Goal: Task Accomplishment & Management: Complete application form

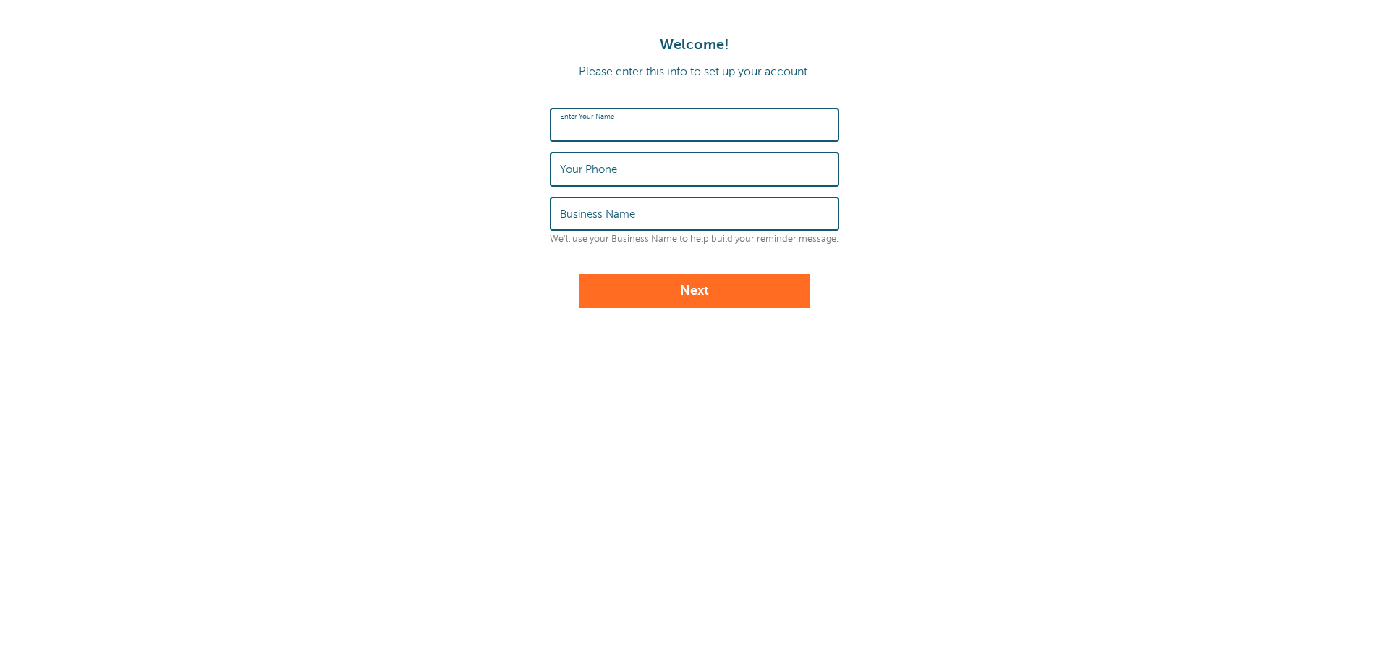
click at [661, 134] on input "Enter Your Name" at bounding box center [694, 124] width 269 height 31
click at [655, 128] on input "[PERSON_NAME]" at bounding box center [694, 124] width 269 height 31
type input "[PERSON_NAME]"
click at [649, 180] on input "Your Phone" at bounding box center [694, 168] width 269 height 31
type input "3365428833"
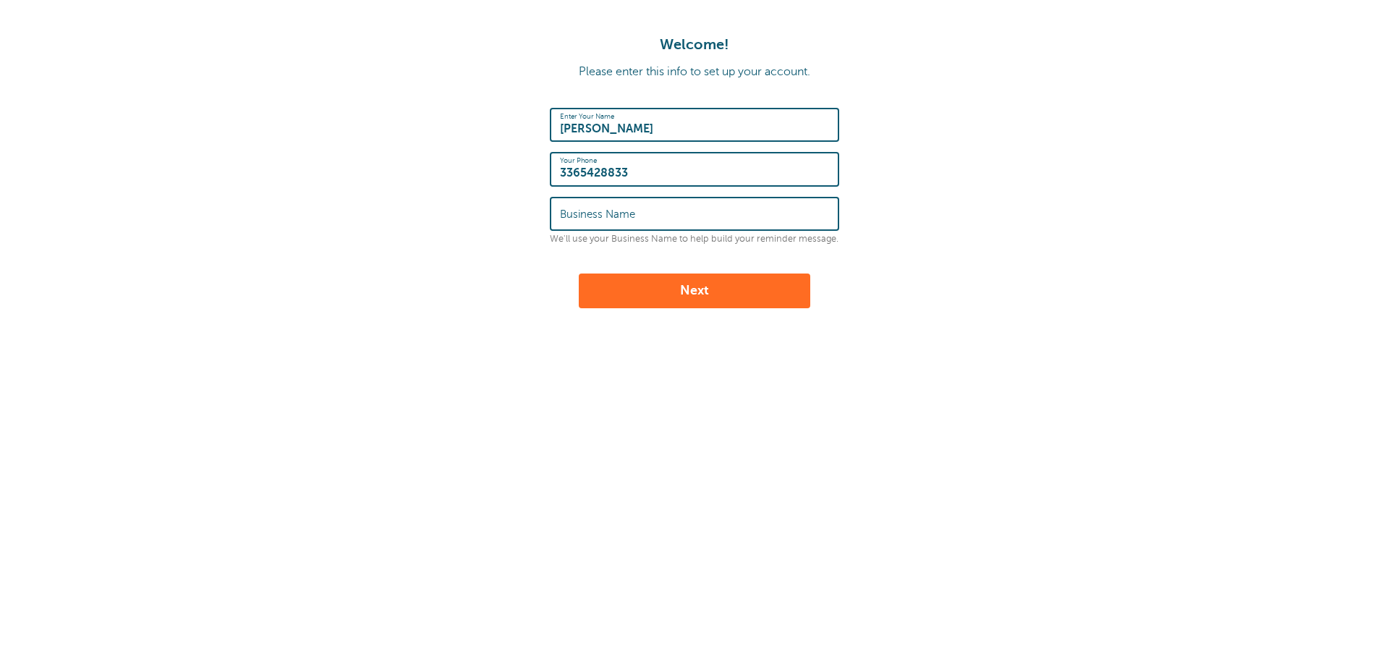
click at [698, 206] on input "Business Name" at bounding box center [694, 213] width 269 height 31
click at [585, 211] on label "Business Name" at bounding box center [597, 214] width 75 height 13
click at [585, 211] on input "THE" at bounding box center [694, 213] width 269 height 31
click at [742, 466] on div "Welcome! Please enter this info to set up your account. Enter Your Name ROBIN R…" at bounding box center [694, 241] width 1389 height 482
click at [591, 218] on input "THE" at bounding box center [694, 213] width 269 height 31
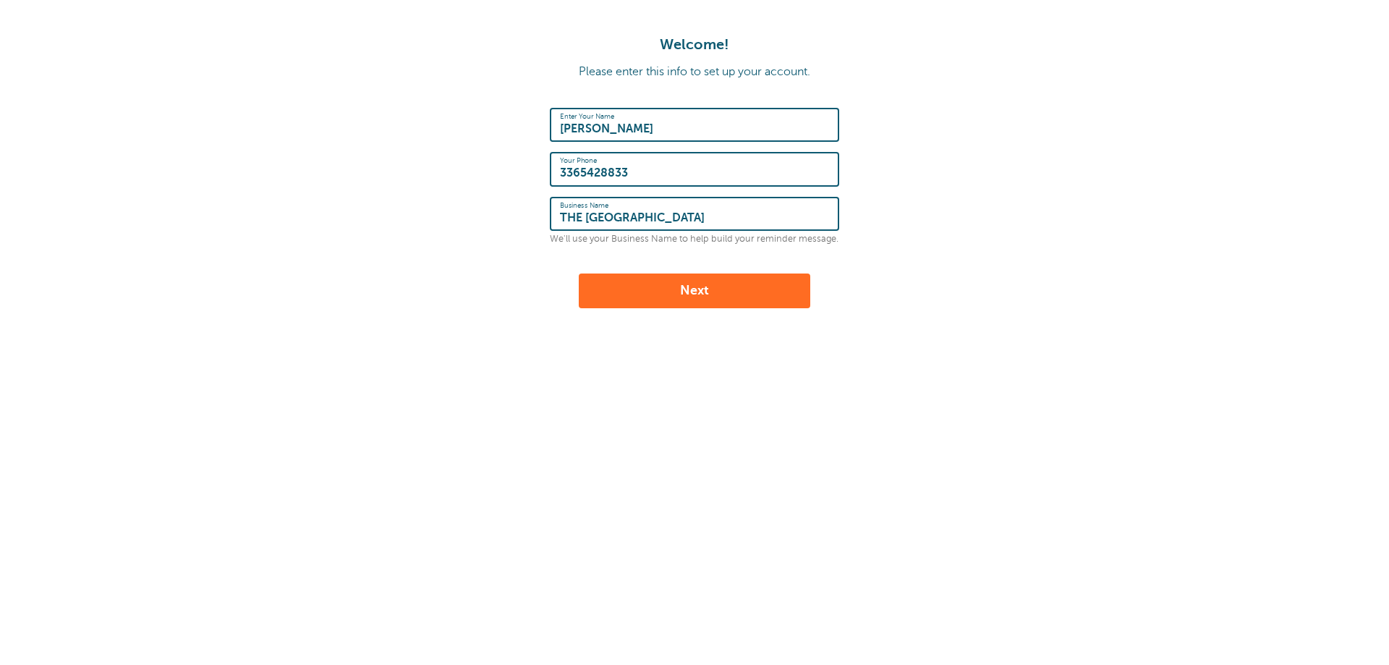
type input "THE RINGER CENTER"
click at [611, 294] on button "Next" at bounding box center [695, 290] width 232 height 35
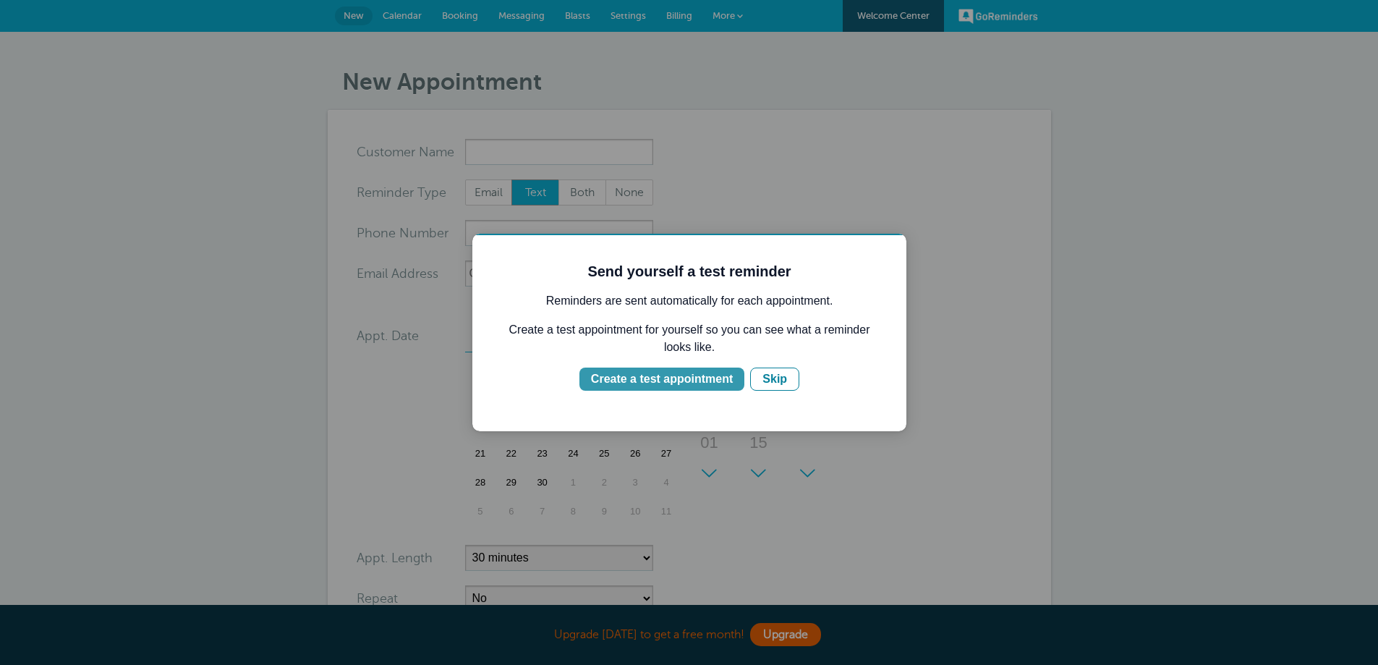
click at [677, 375] on div "Create a test appointment" at bounding box center [662, 378] width 142 height 17
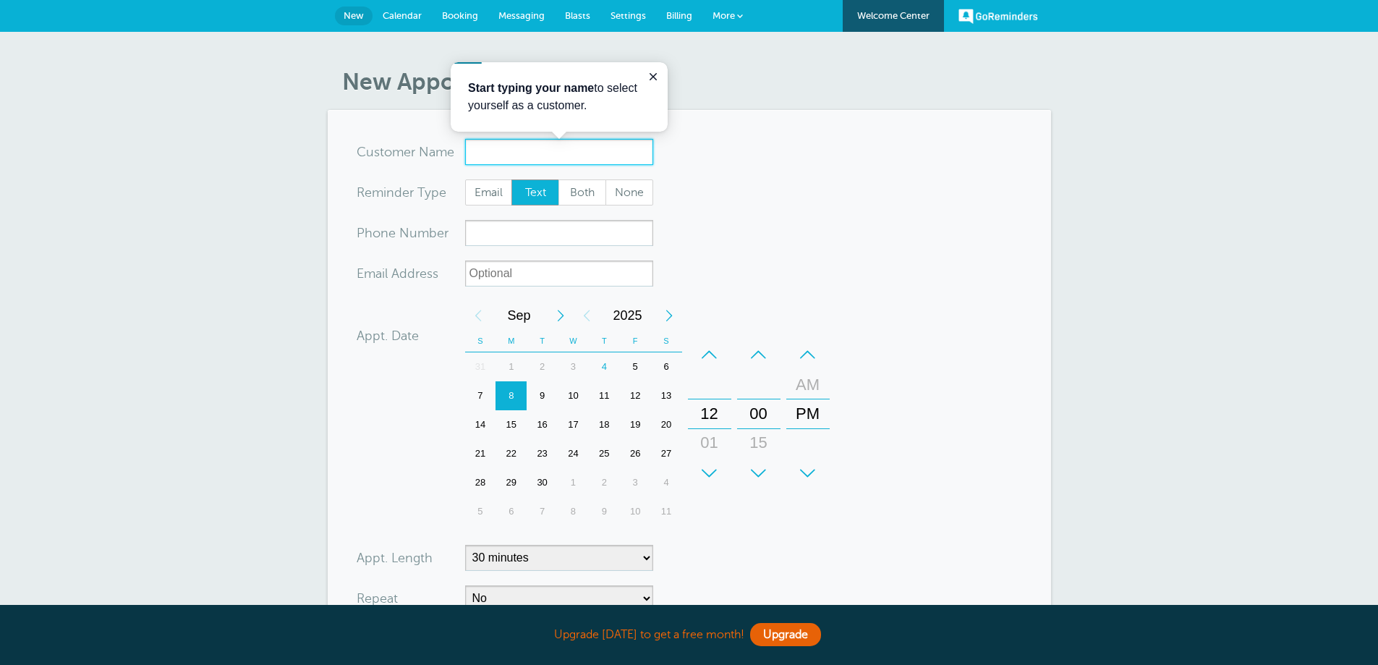
click at [512, 147] on input "x-no-autofill" at bounding box center [559, 152] width 188 height 26
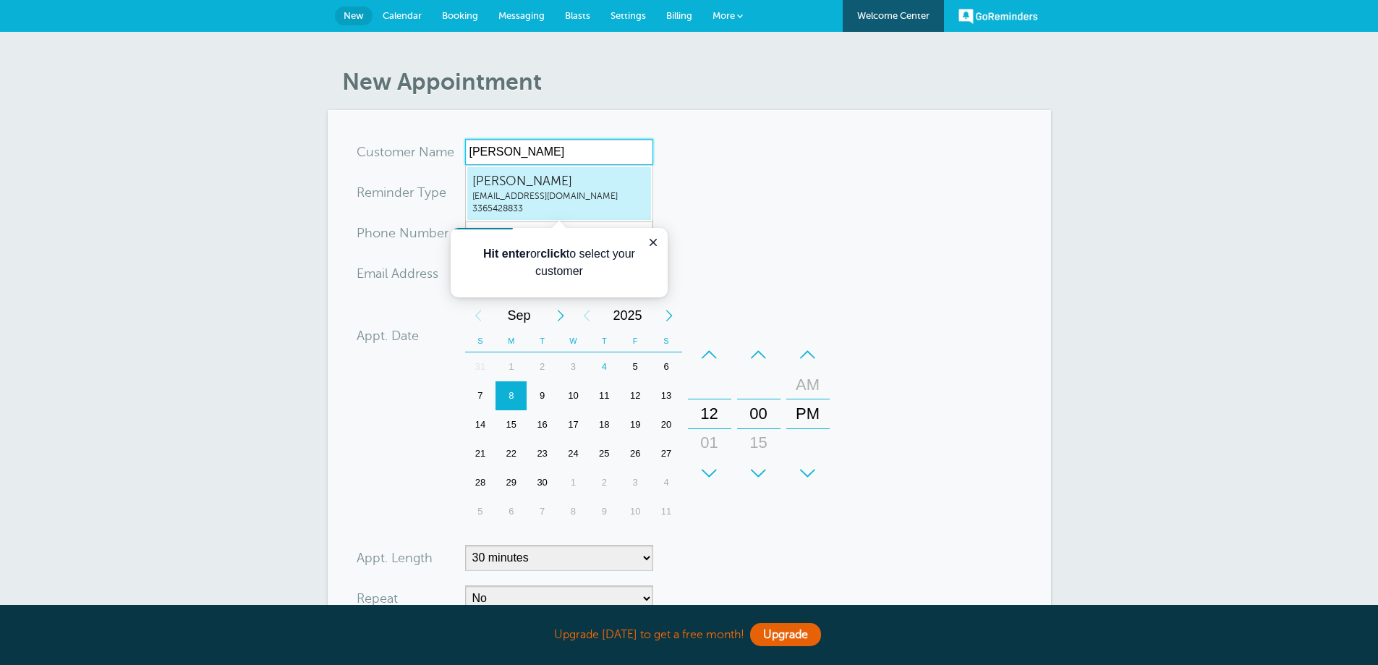
click at [546, 190] on span "robinringer@aol.com" at bounding box center [559, 196] width 174 height 12
type input "ROBINRINGERrobinringer@aol.com3365428833"
type input "ROBIN RINGER"
type input "3365428833"
type input "robinringer@aol.com"
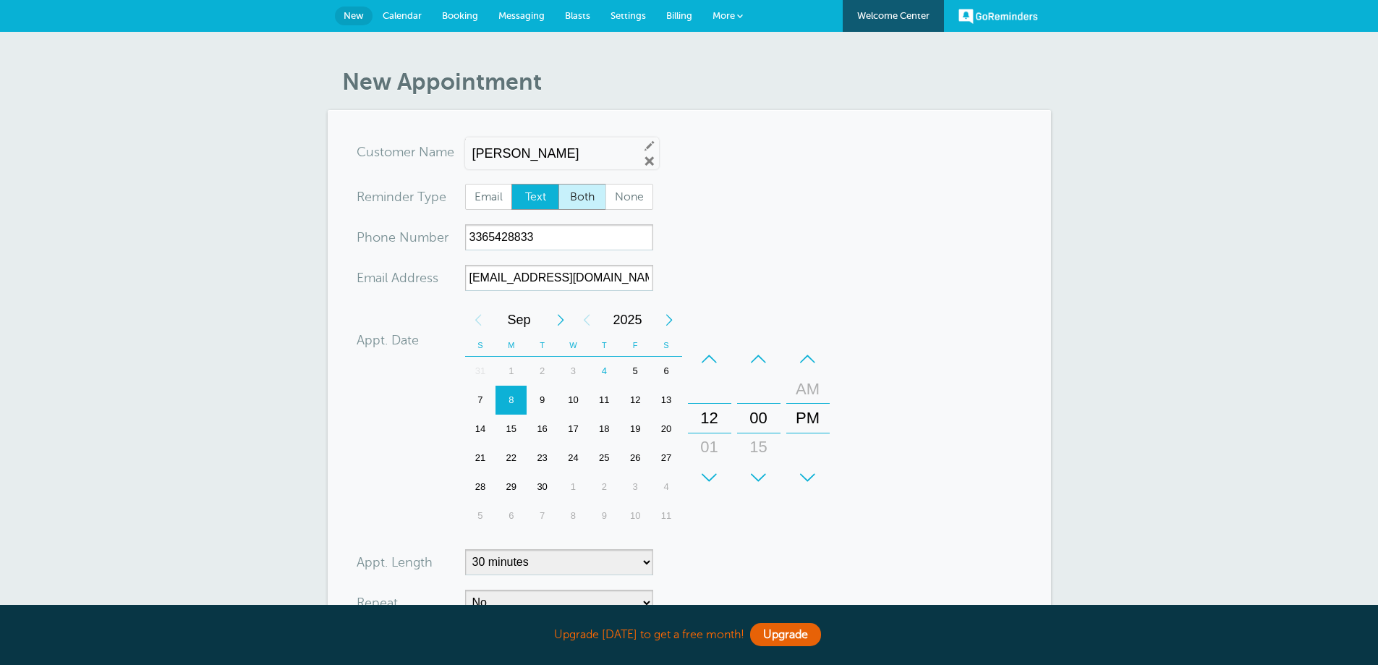
scroll to position [321, 0]
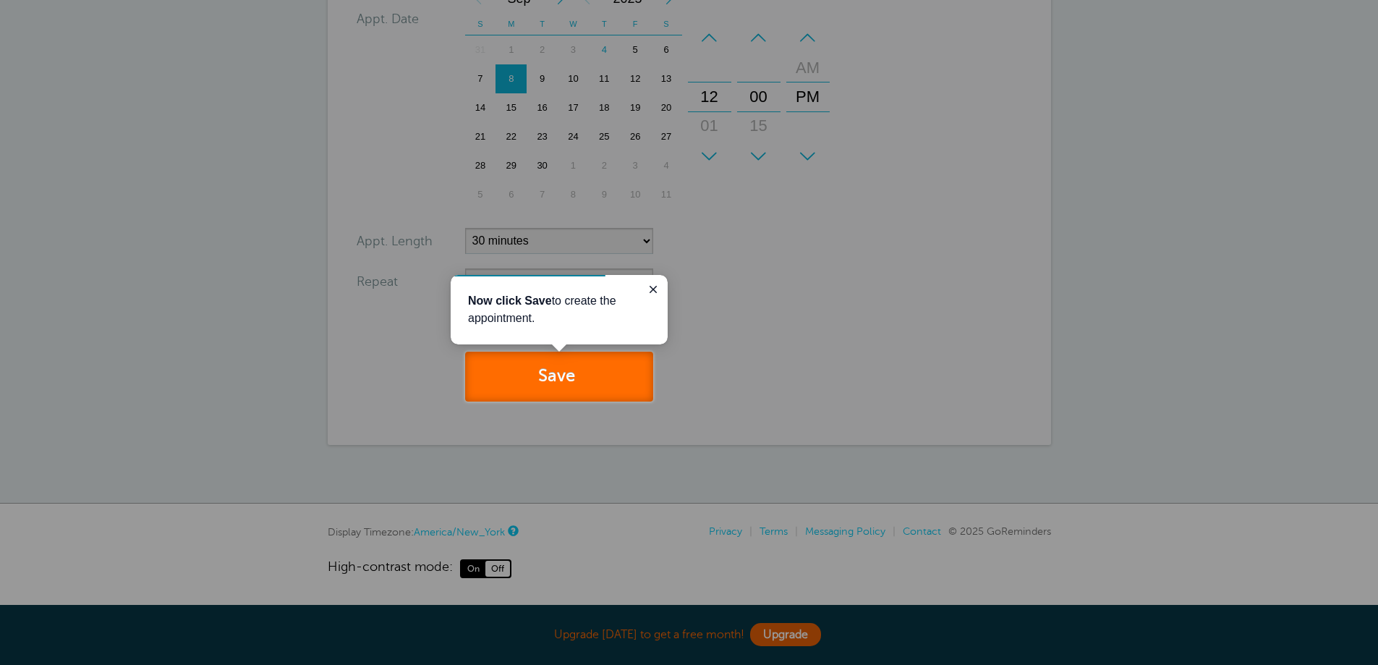
click at [548, 373] on button "Save" at bounding box center [559, 377] width 188 height 50
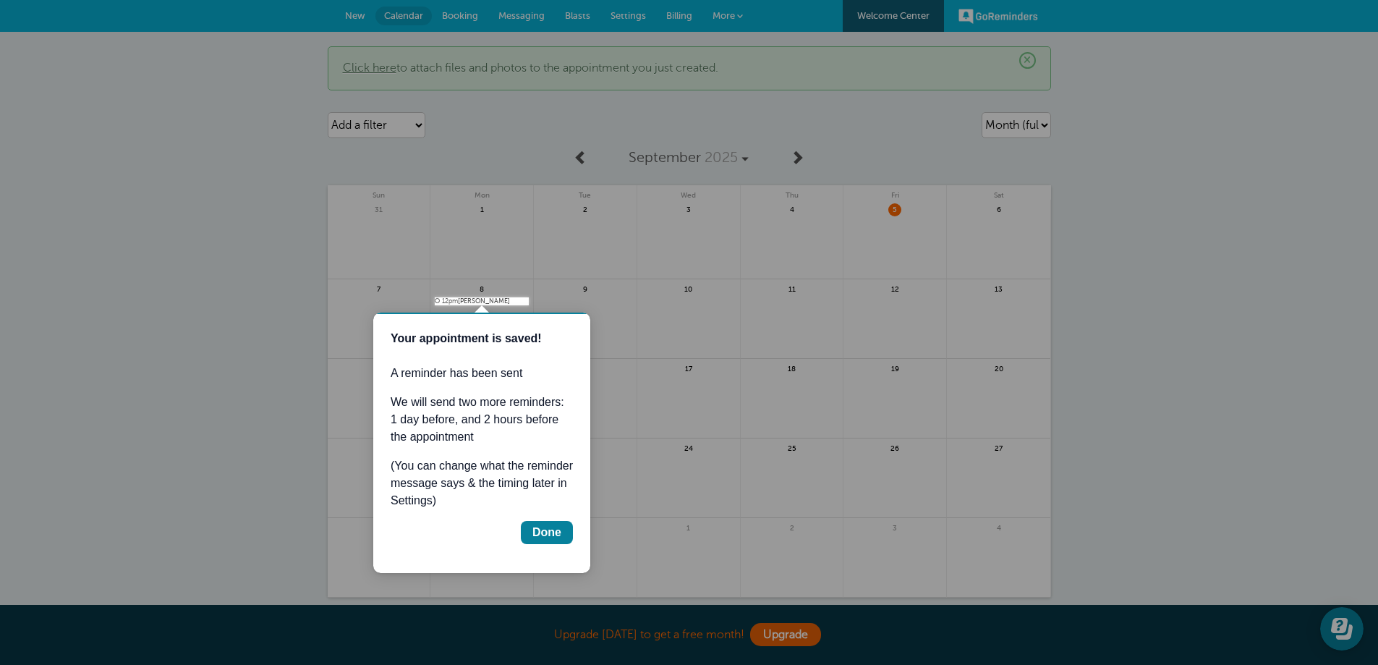
click at [546, 519] on div "Your appointment is saved! A reminder has been sent We will send two more remin…" at bounding box center [482, 437] width 182 height 214
click at [552, 532] on div "Done" at bounding box center [546, 532] width 29 height 17
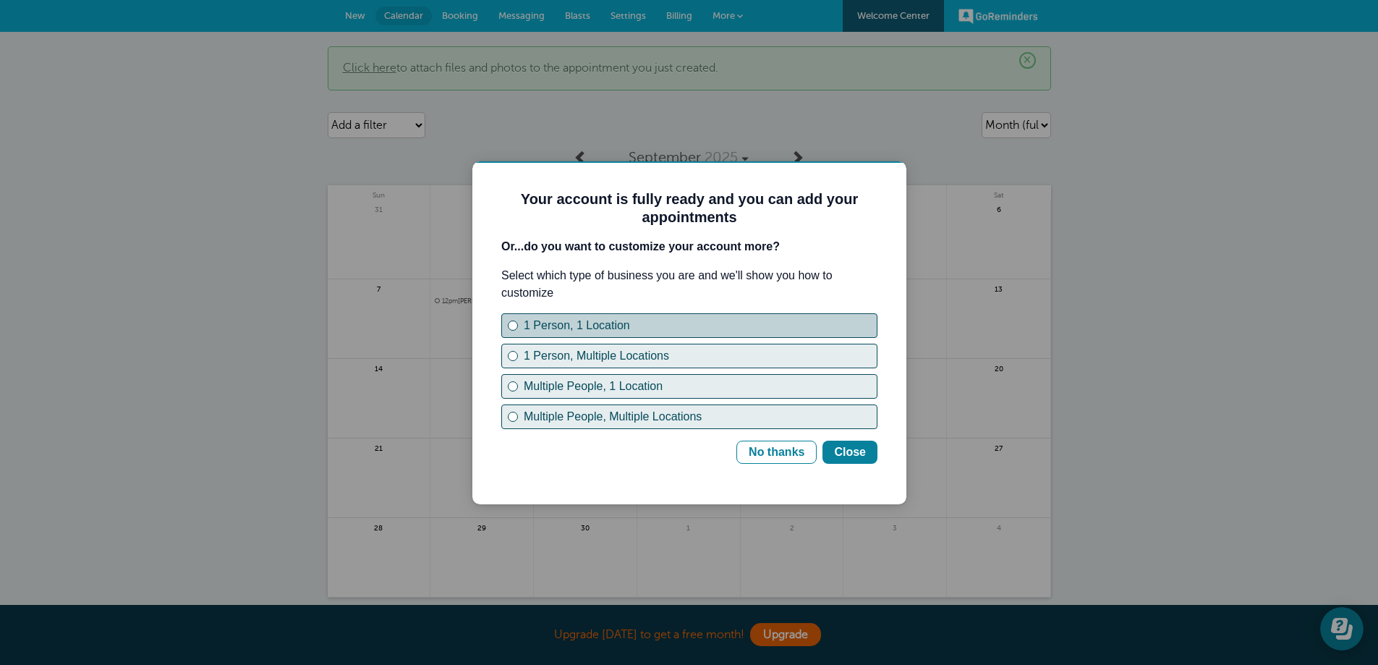
click at [513, 326] on div "1 Person, 1 Location" at bounding box center [513, 326] width 6 height 6
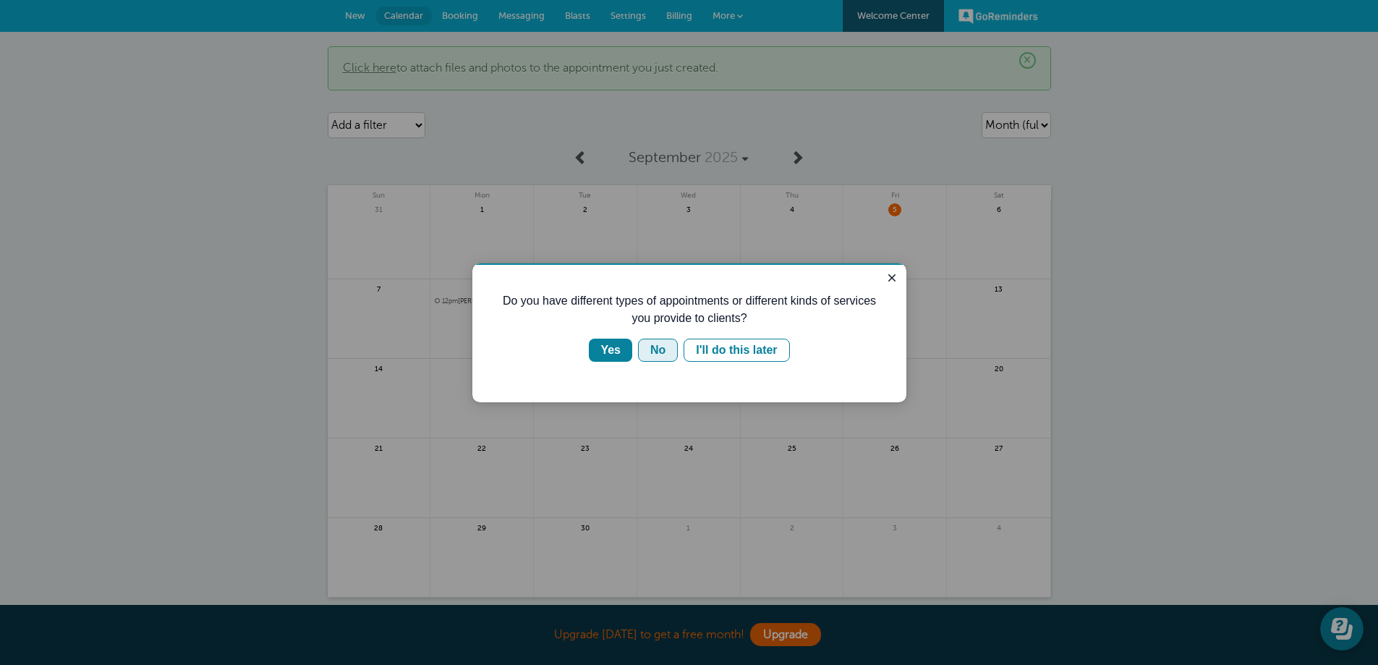
click at [655, 349] on div "No" at bounding box center [657, 349] width 15 height 17
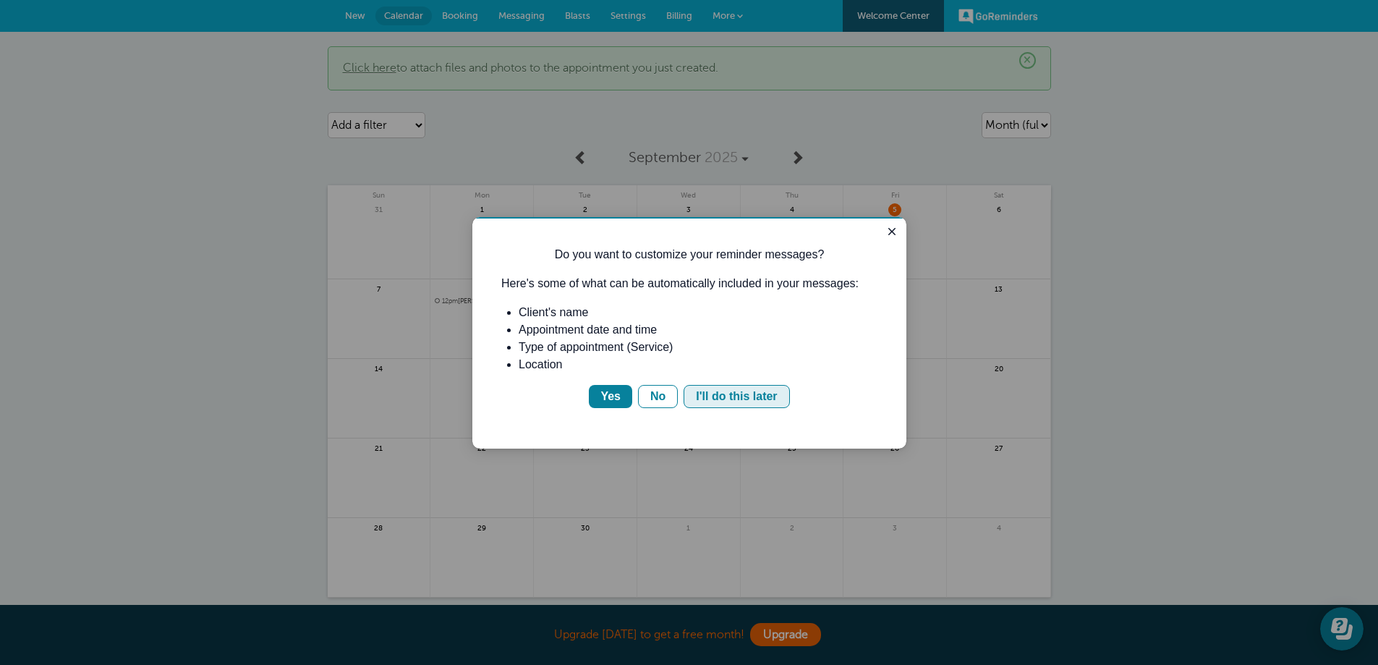
click at [718, 389] on div "I'll do this later" at bounding box center [736, 396] width 81 height 17
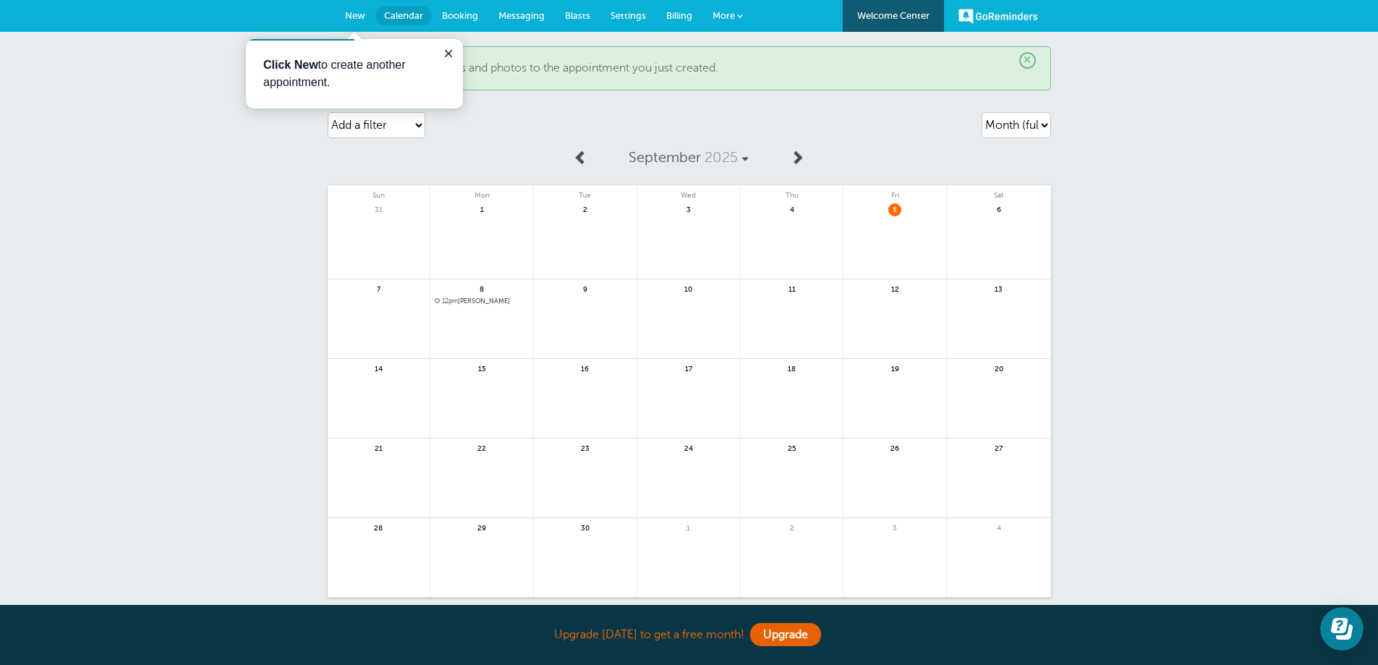
click at [724, 14] on span "More" at bounding box center [724, 15] width 22 height 11
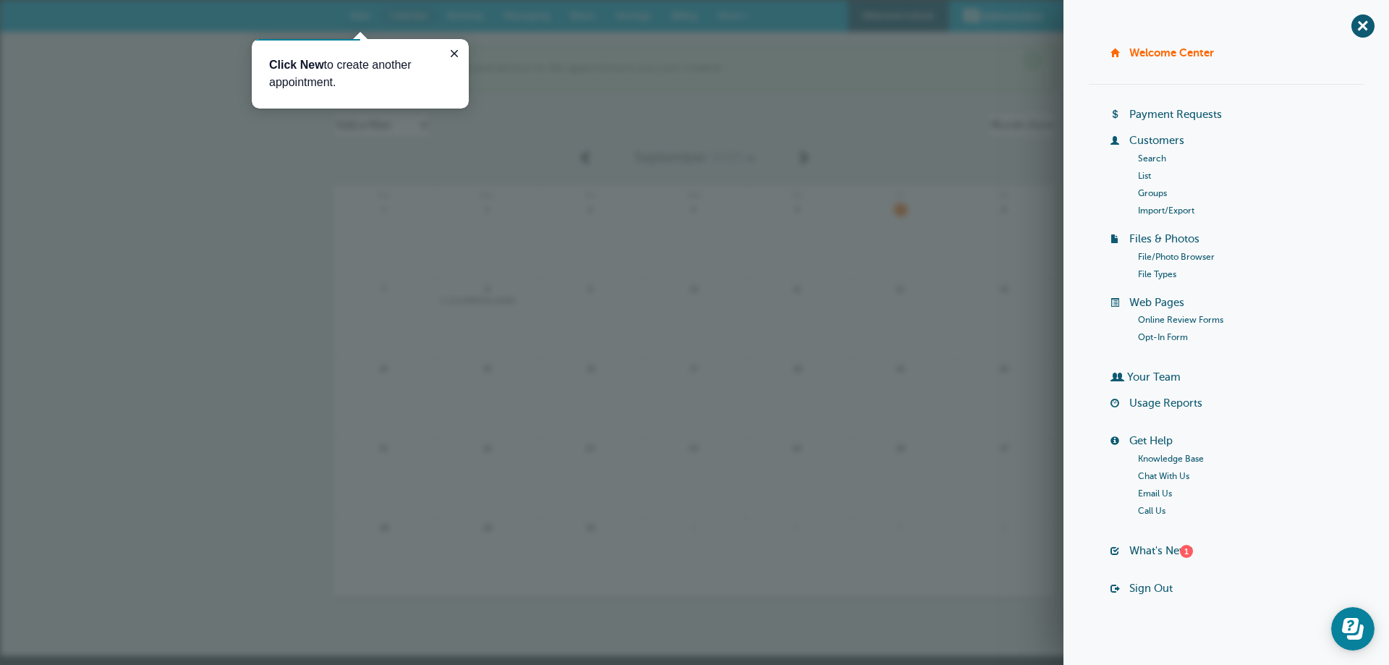
click at [1139, 372] on link "Your Team" at bounding box center [1154, 377] width 54 height 12
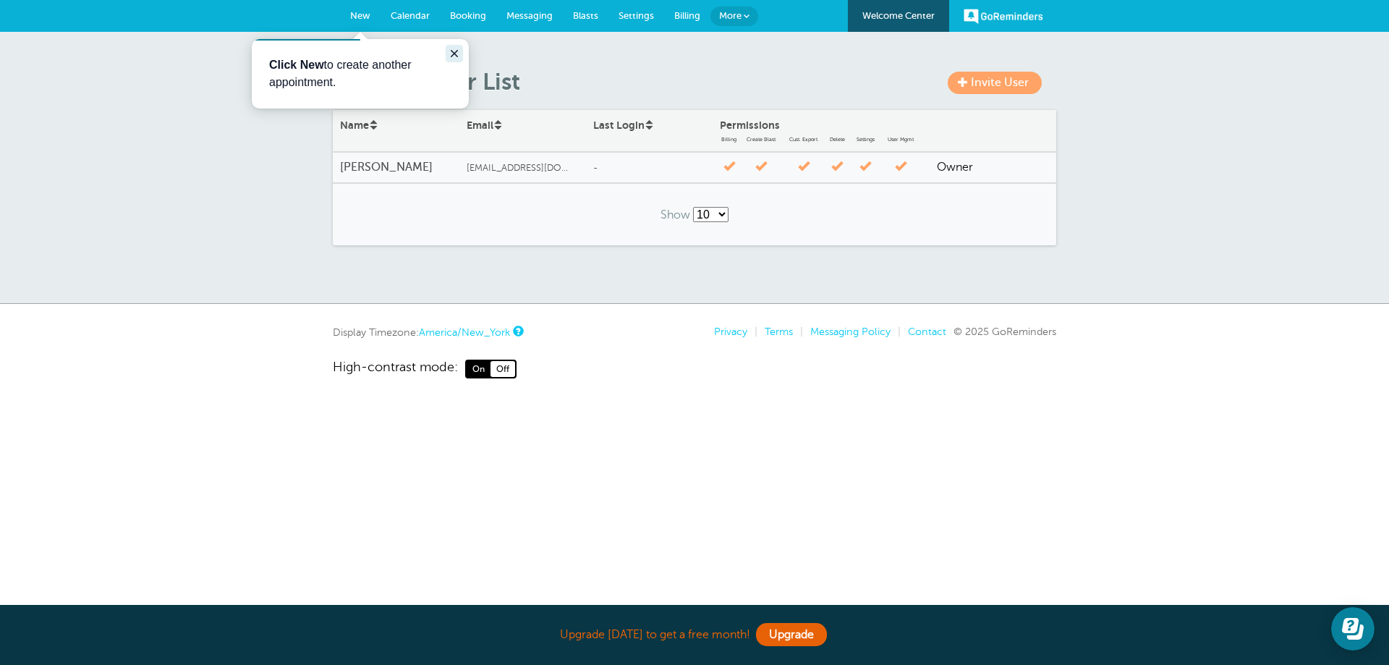
click at [451, 54] on icon "Close guide" at bounding box center [455, 54] width 12 height 12
click at [362, 11] on span "New" at bounding box center [360, 15] width 20 height 11
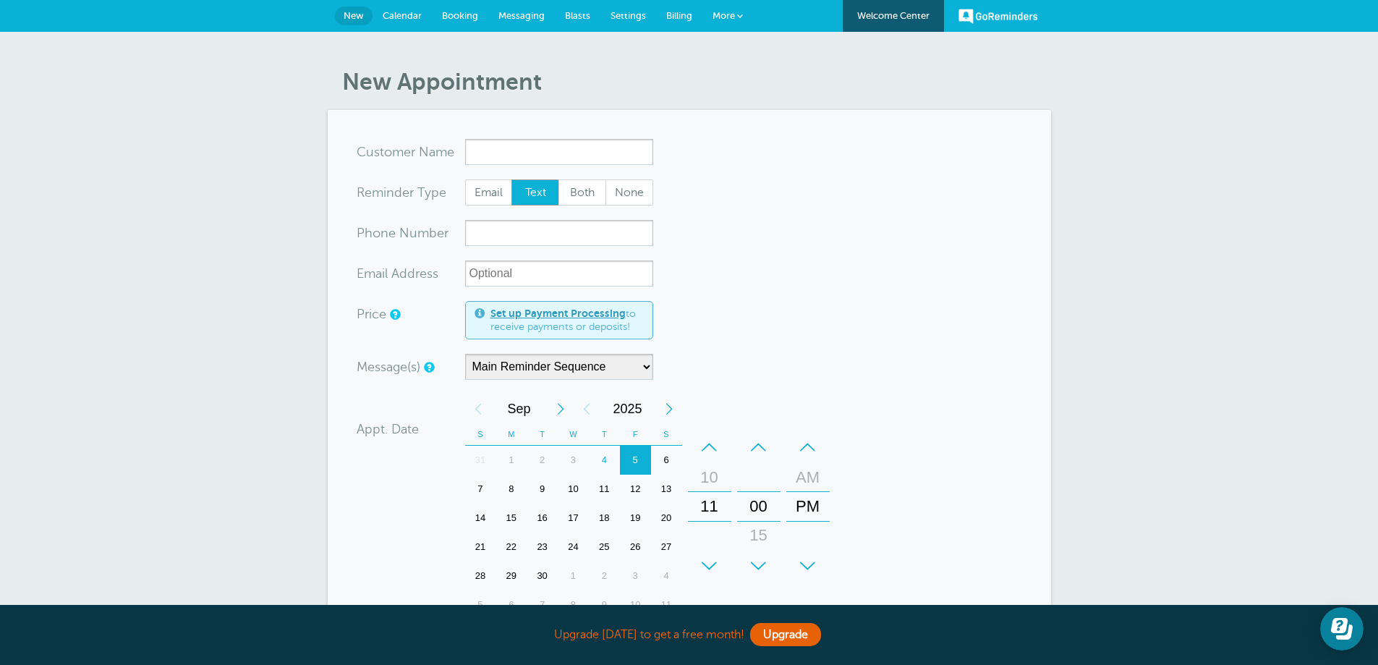
click at [583, 313] on link "Set up Payment Processing" at bounding box center [558, 313] width 135 height 12
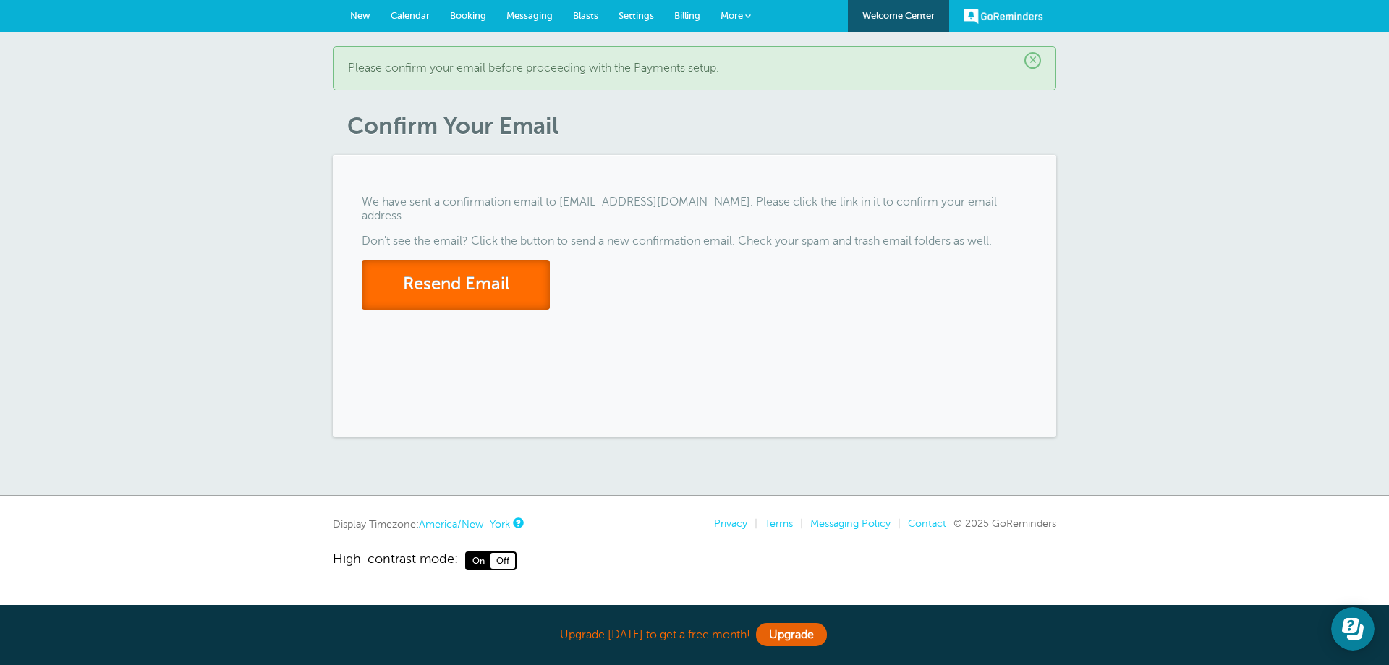
click at [447, 264] on button "Resend Email" at bounding box center [456, 285] width 188 height 50
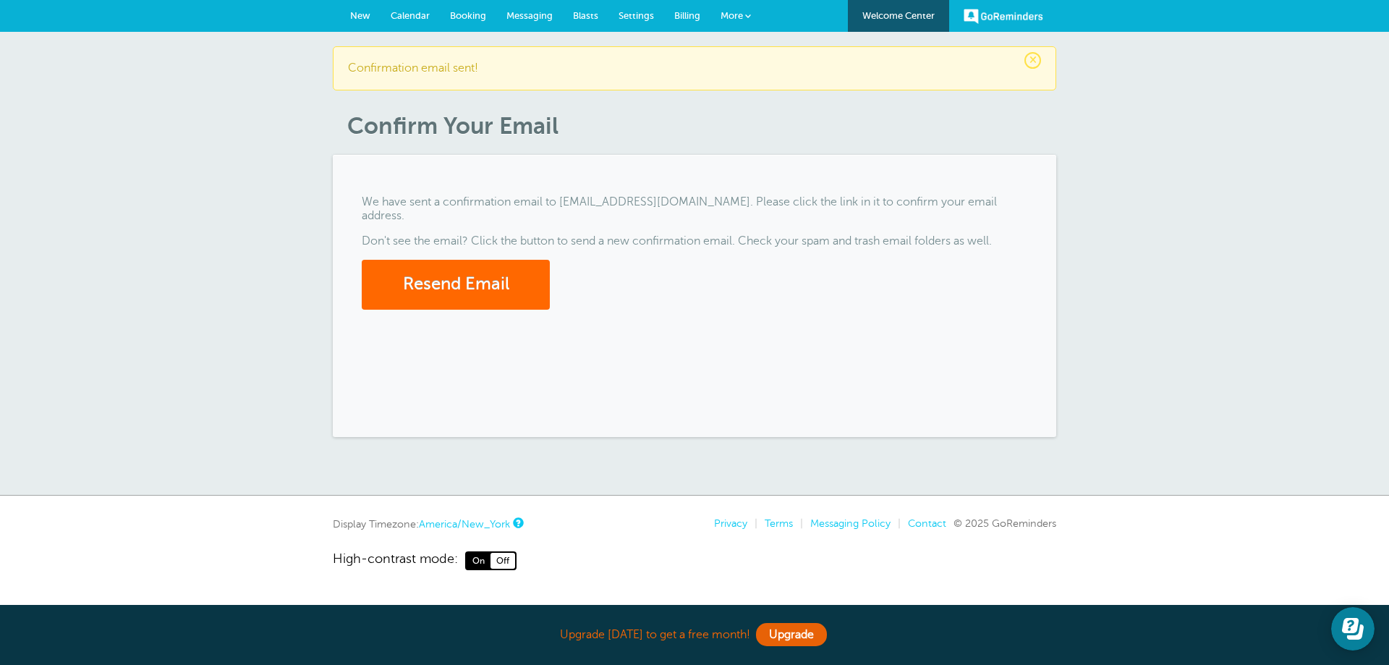
click at [912, 7] on link "Welcome Center" at bounding box center [898, 16] width 101 height 32
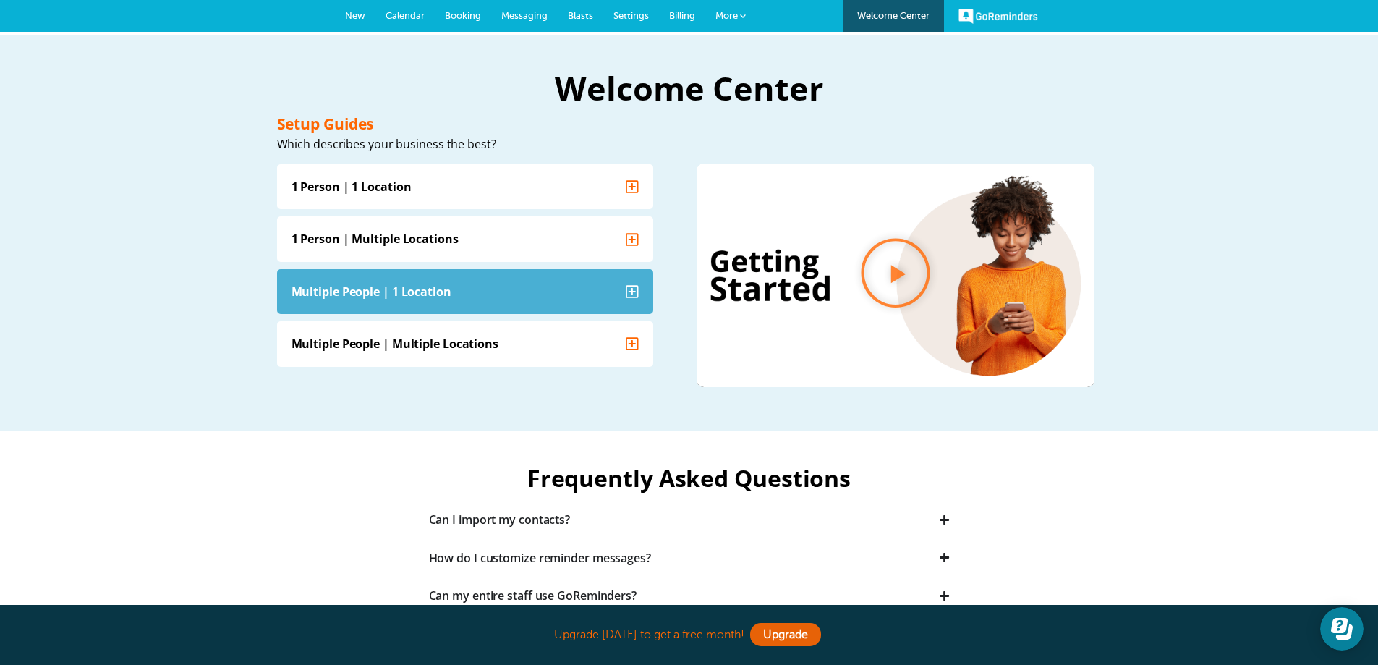
click at [628, 289] on icon "Accordion. Open links with Enter or Space, close with Escape, and navigate with…" at bounding box center [632, 291] width 13 height 14
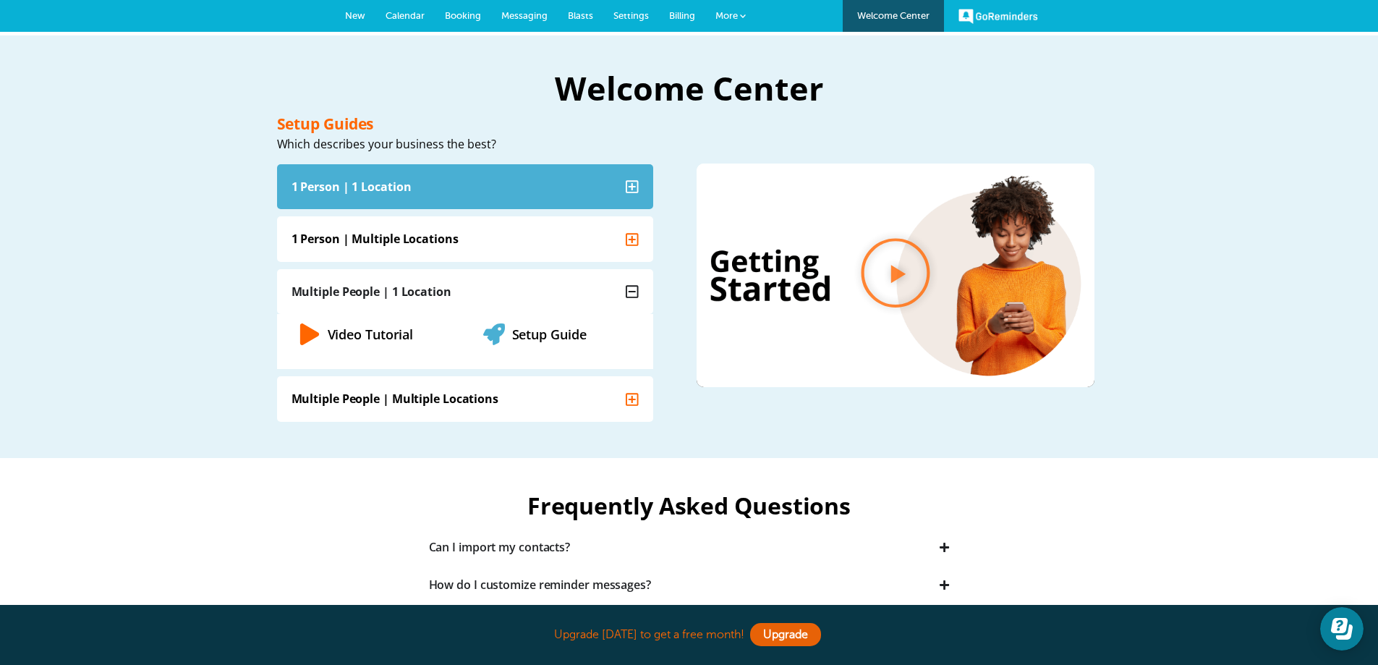
click at [634, 183] on icon "Accordion. Open links with Enter or Space, close with Escape, and navigate with…" at bounding box center [632, 186] width 13 height 14
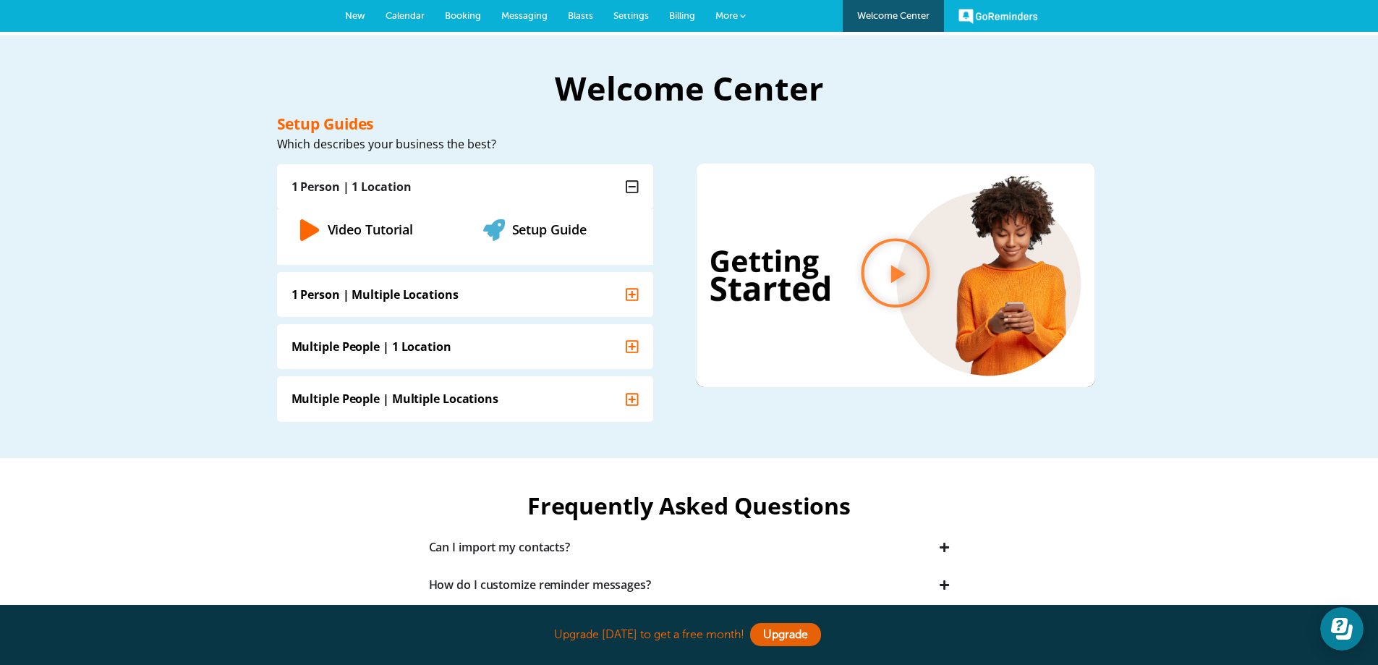
click at [394, 221] on link "Video Tutorial" at bounding box center [371, 228] width 86 height 17
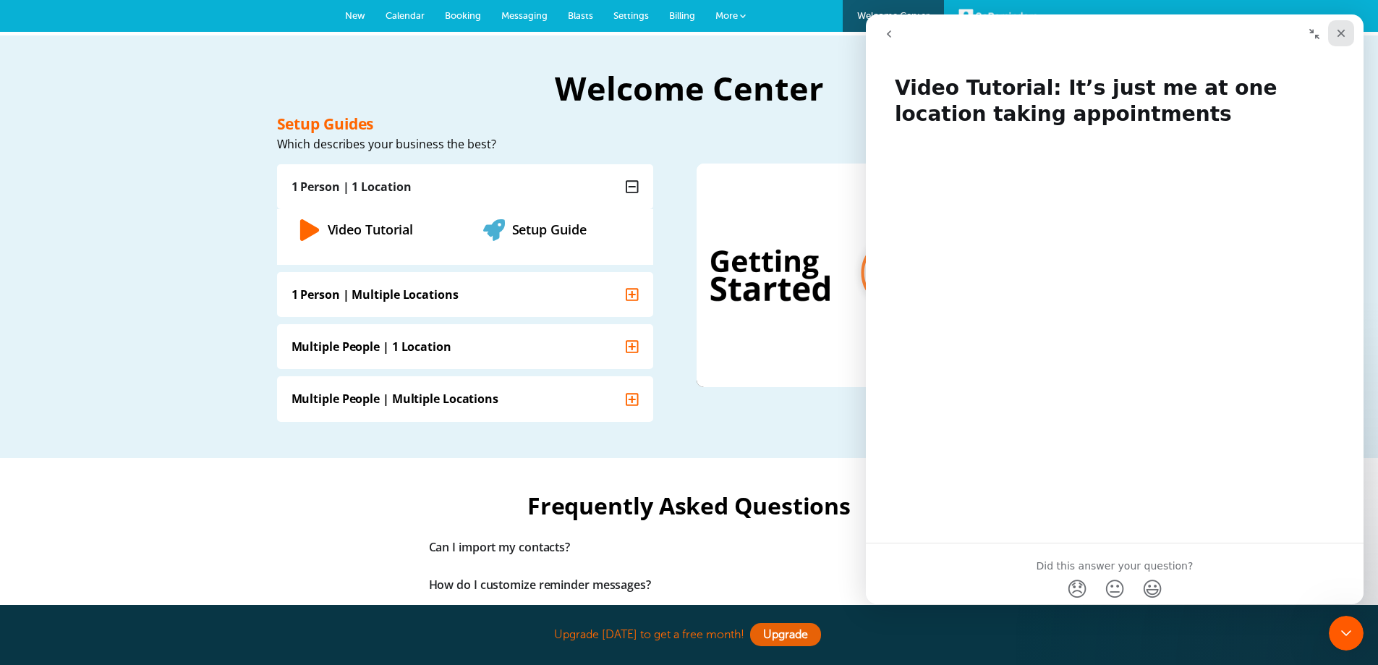
click at [1342, 33] on icon "Close" at bounding box center [1342, 34] width 8 height 8
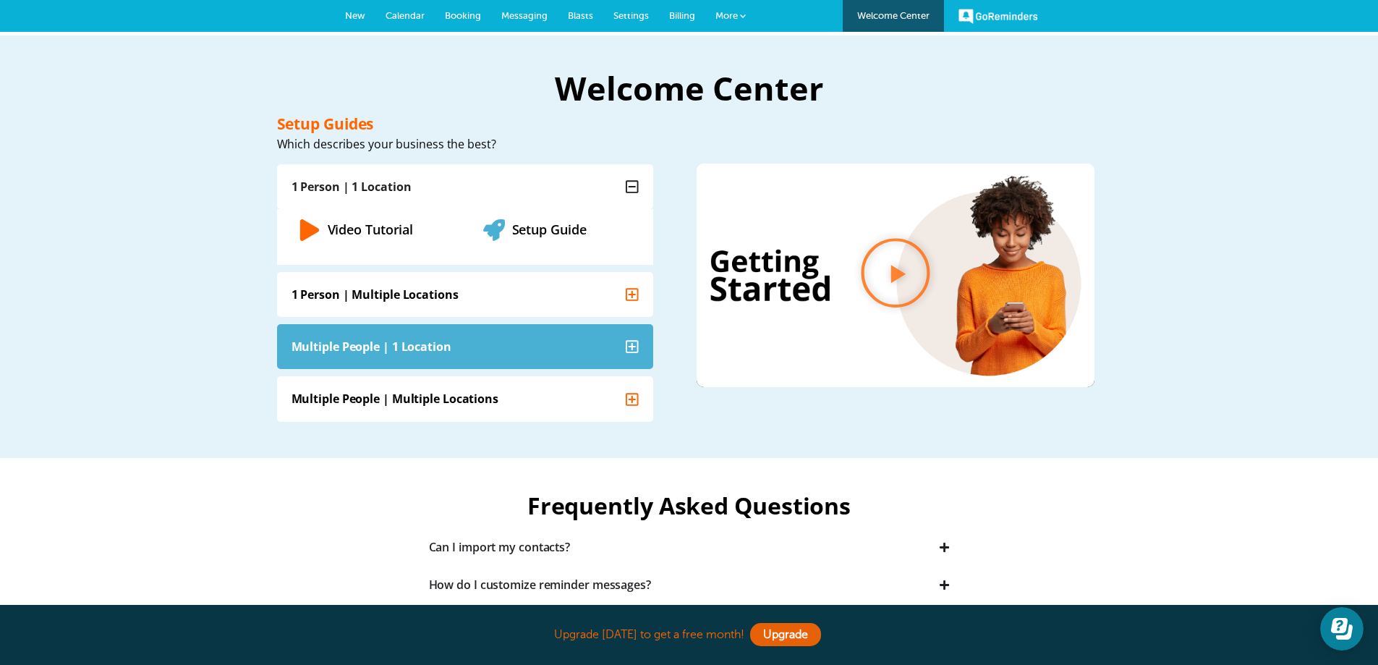
click at [629, 344] on icon "Accordion. Open links with Enter or Space, close with Escape, and navigate with…" at bounding box center [632, 346] width 13 height 14
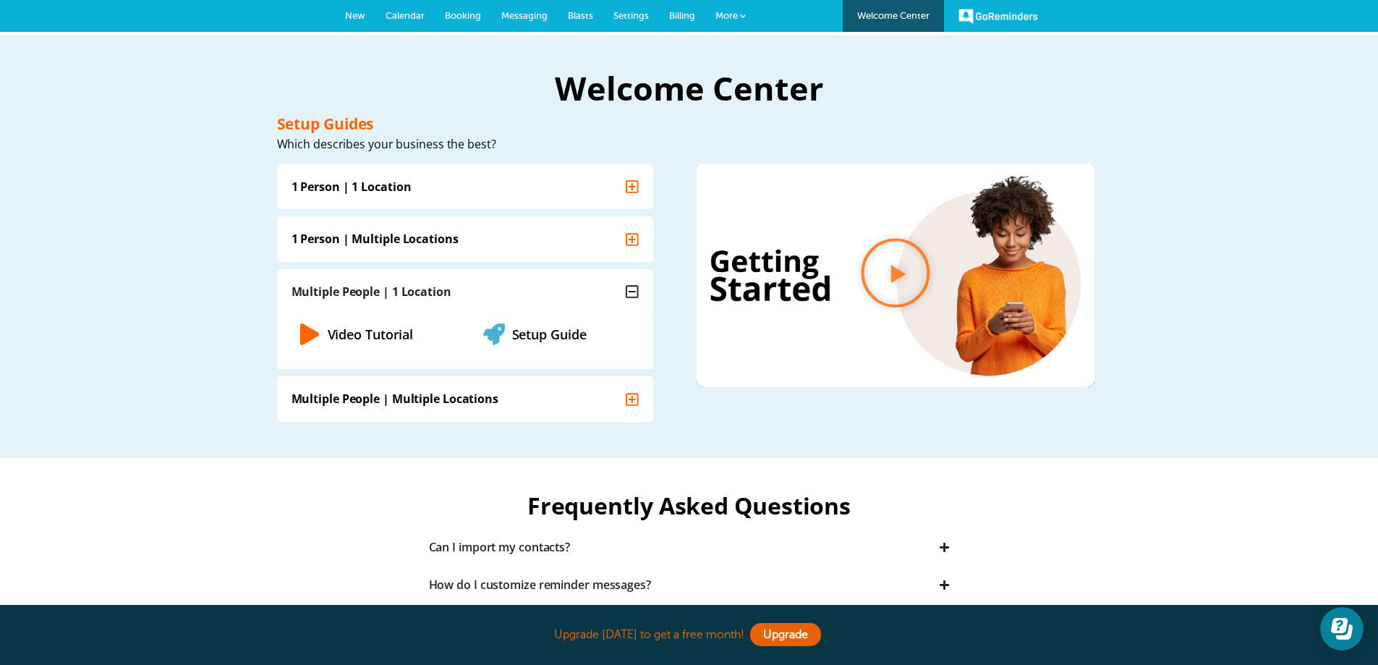
click at [394, 328] on link "Video Tutorial" at bounding box center [371, 333] width 86 height 17
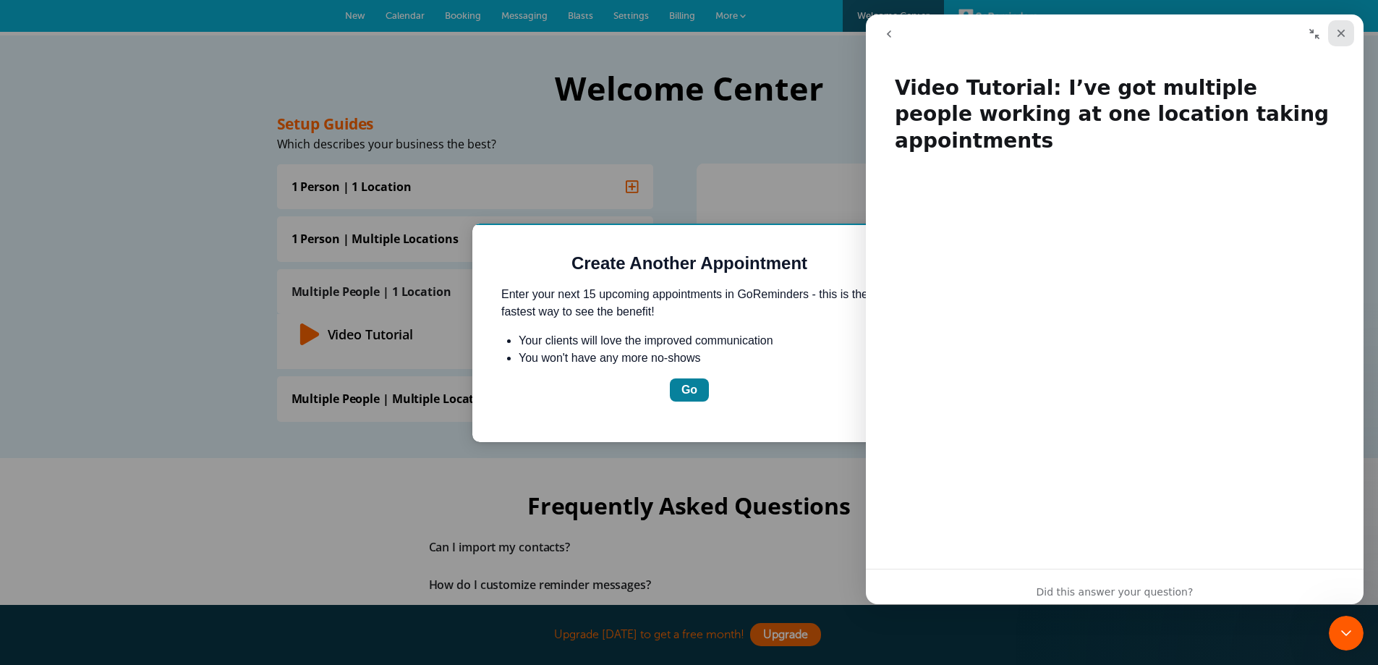
click at [1344, 30] on icon "Close" at bounding box center [1342, 34] width 8 height 8
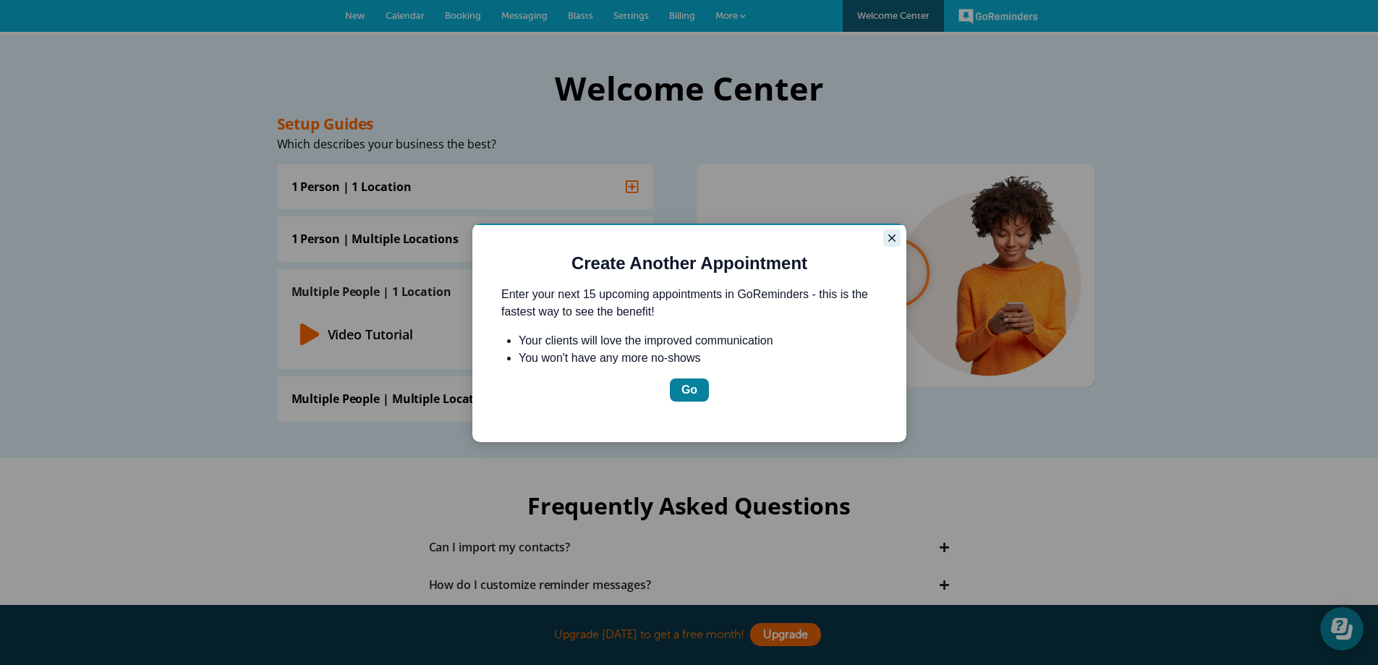
click at [889, 237] on icon "Close guide" at bounding box center [892, 238] width 12 height 12
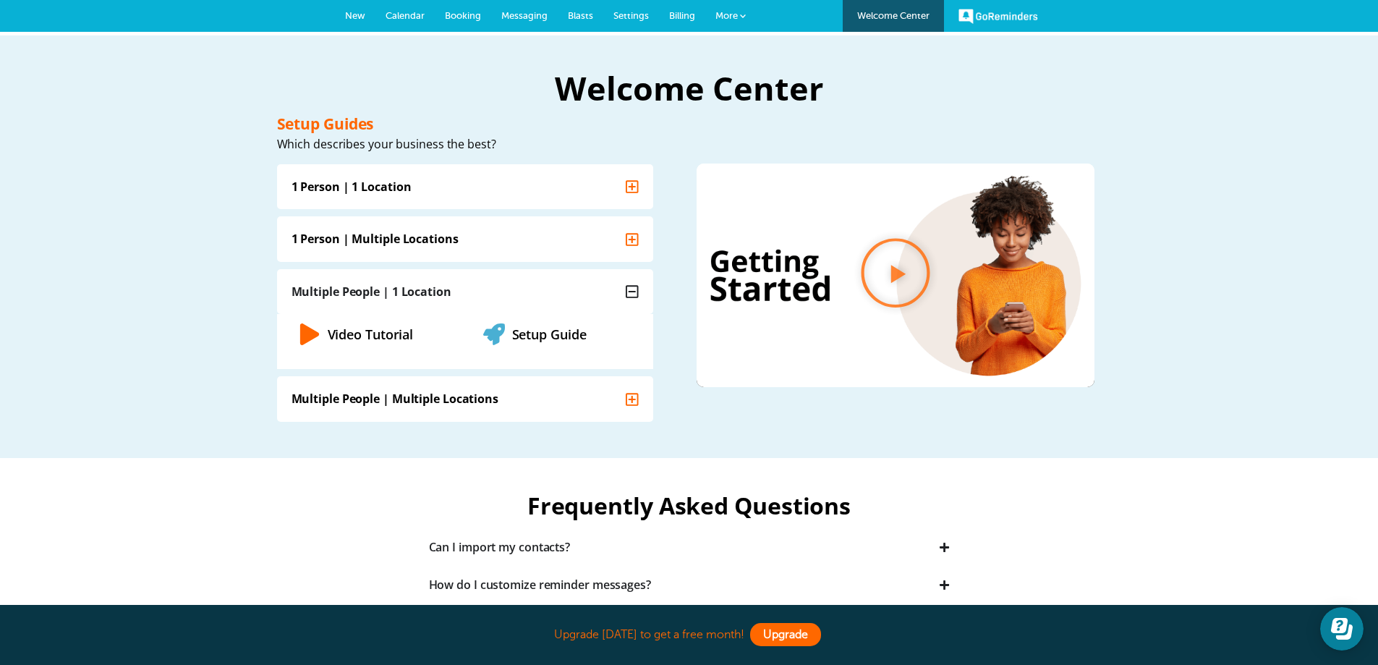
click at [784, 630] on link "Upgrade" at bounding box center [785, 634] width 71 height 23
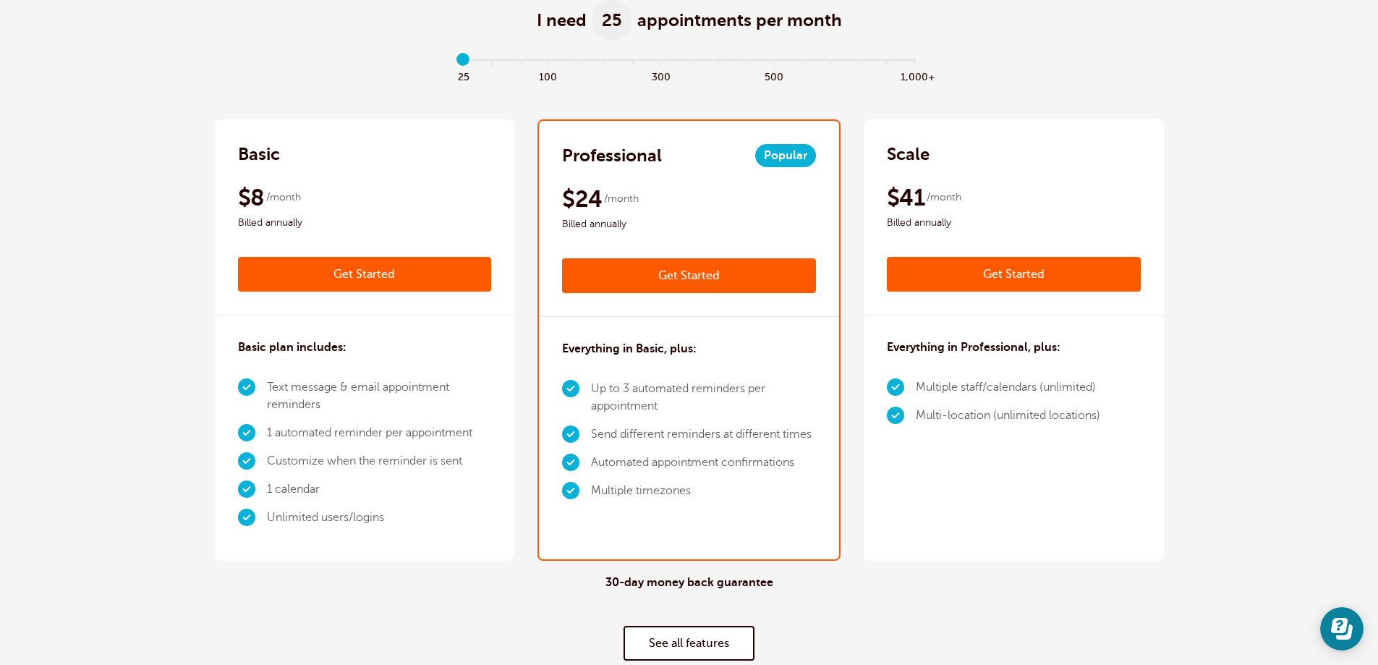
scroll to position [289, 0]
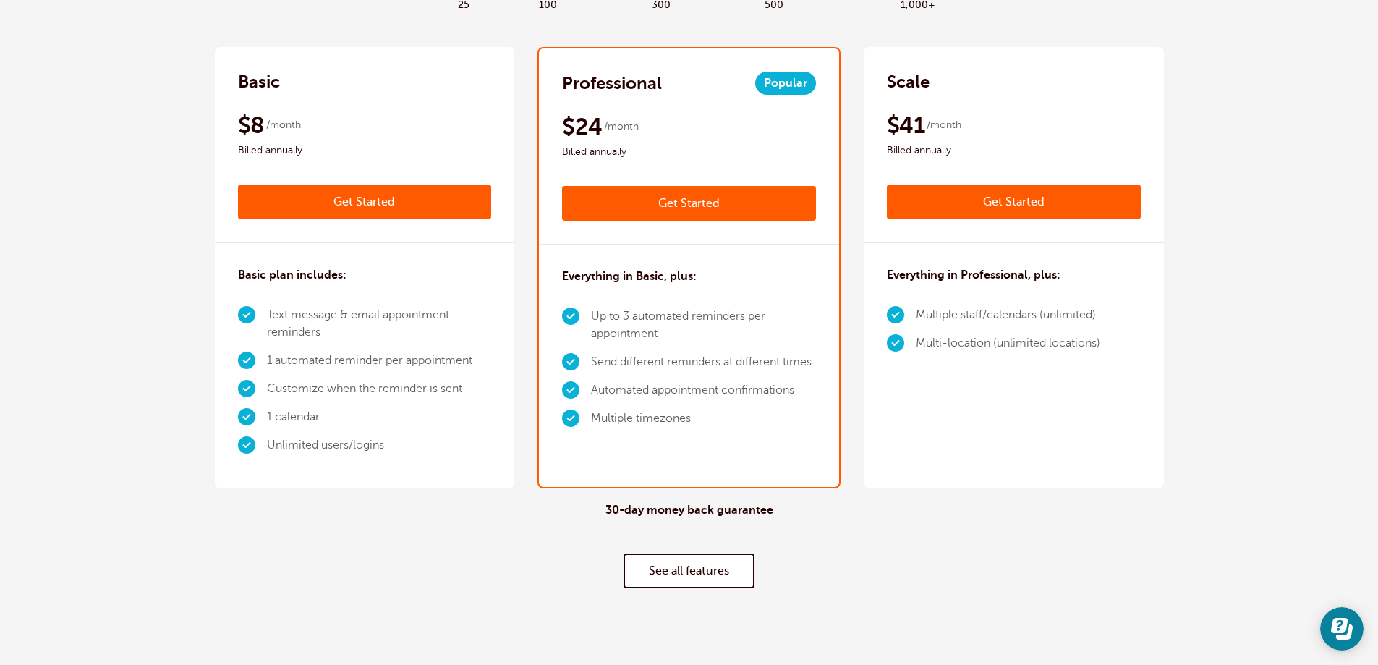
click at [685, 200] on link "Get Started" at bounding box center [689, 203] width 254 height 35
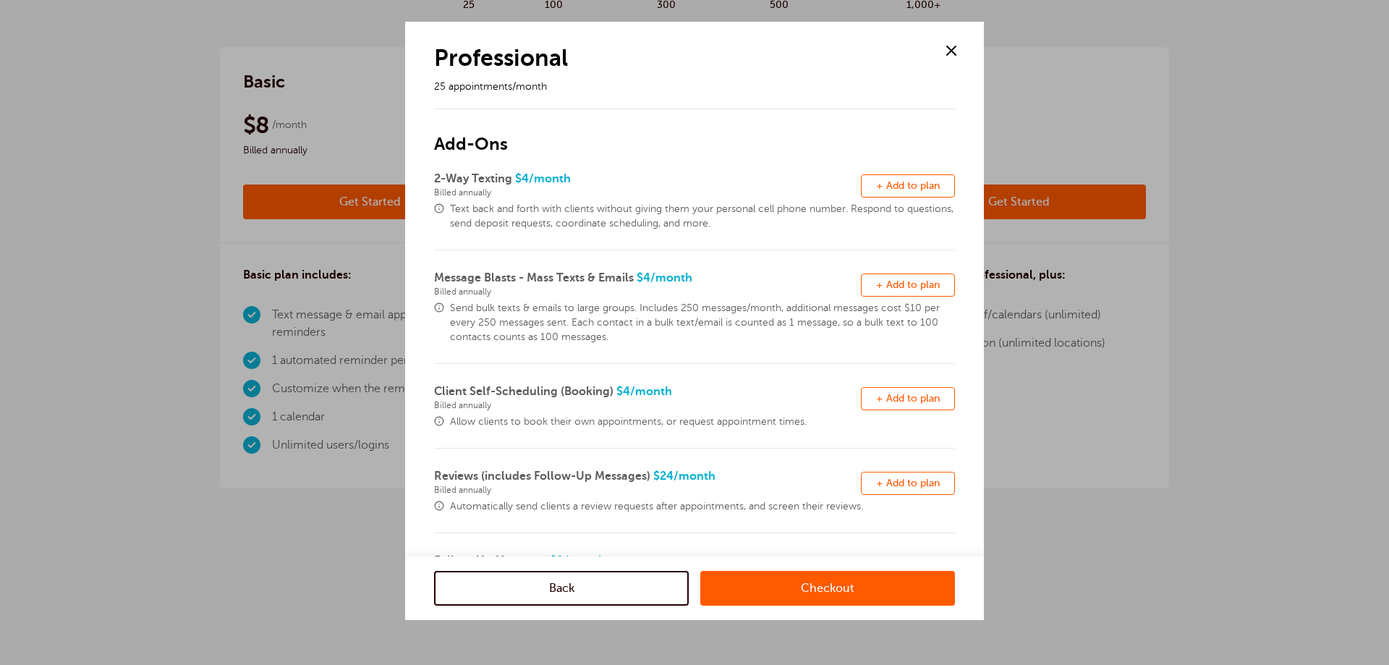
click at [949, 48] on span at bounding box center [952, 51] width 22 height 22
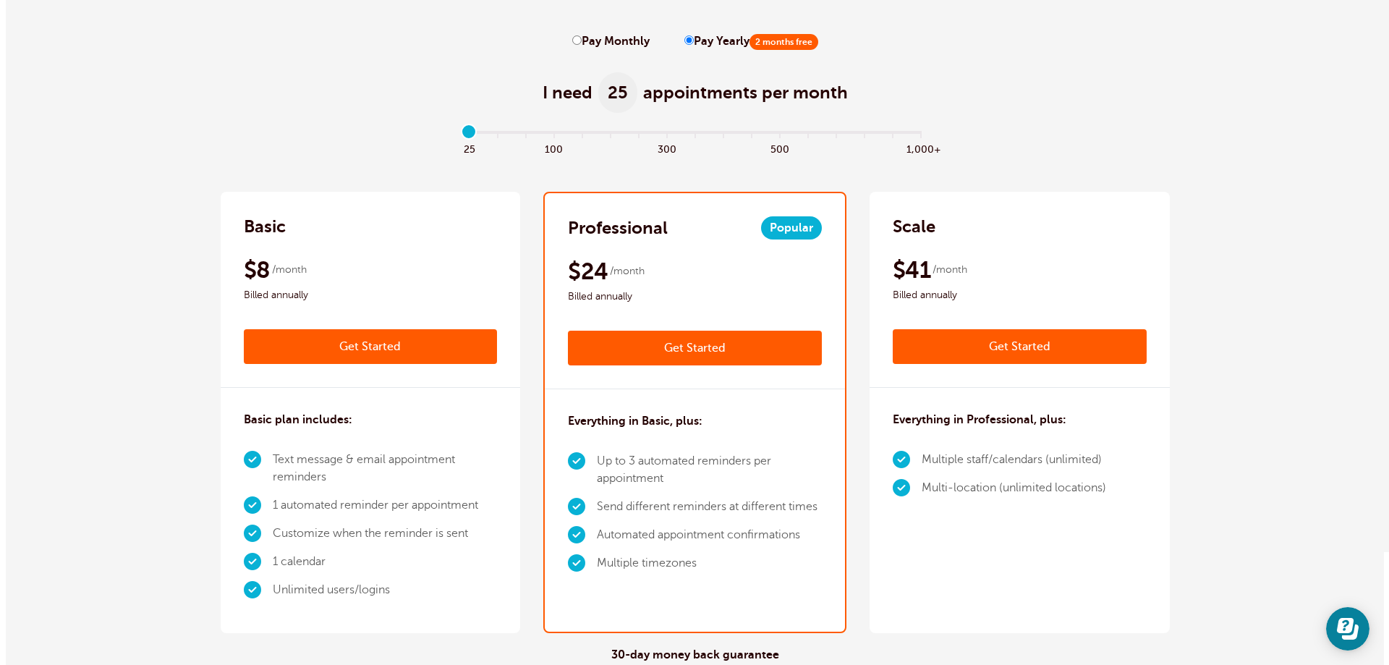
scroll to position [0, 0]
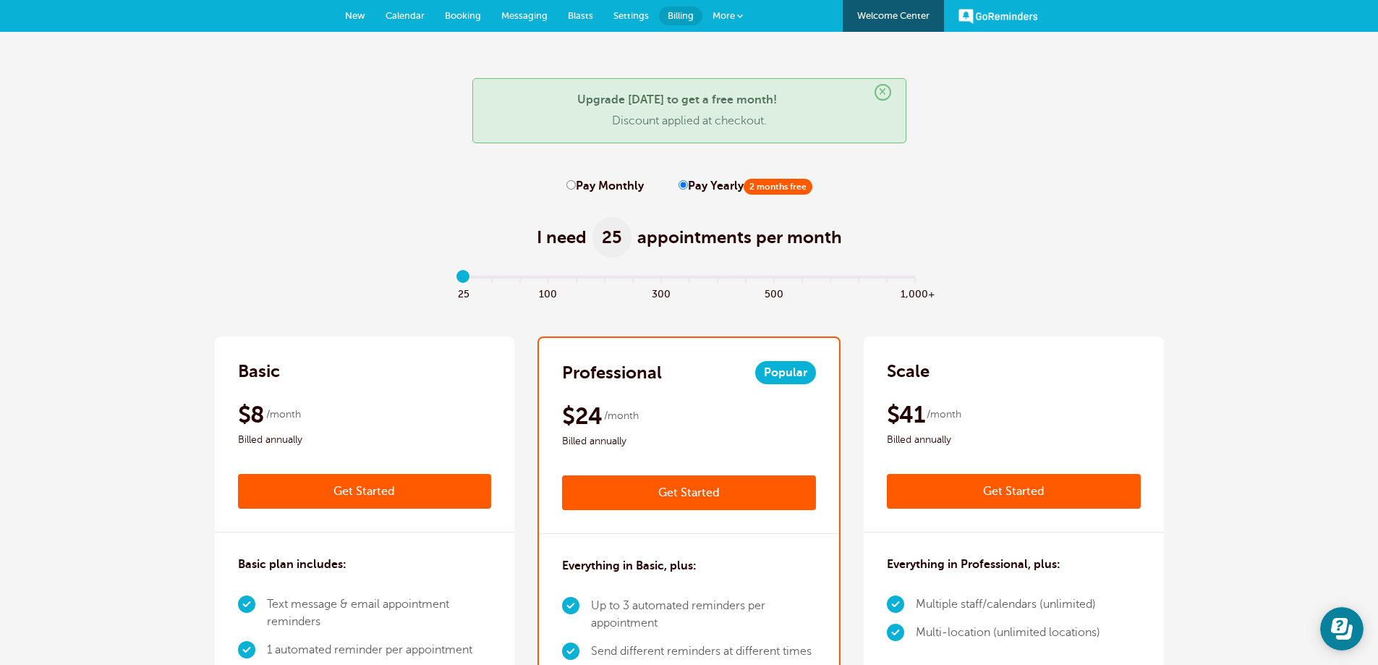
click at [730, 10] on span "More" at bounding box center [724, 15] width 22 height 11
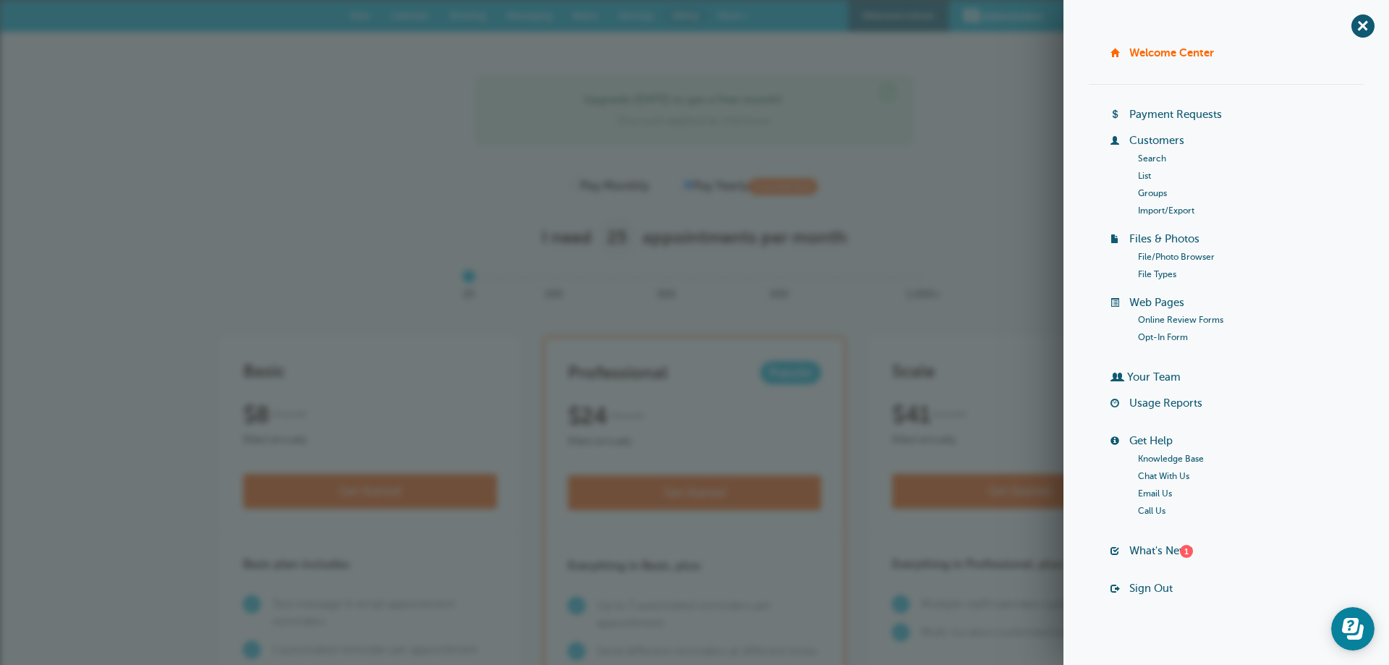
click at [1158, 237] on link "Files & Photos" at bounding box center [1164, 239] width 70 height 12
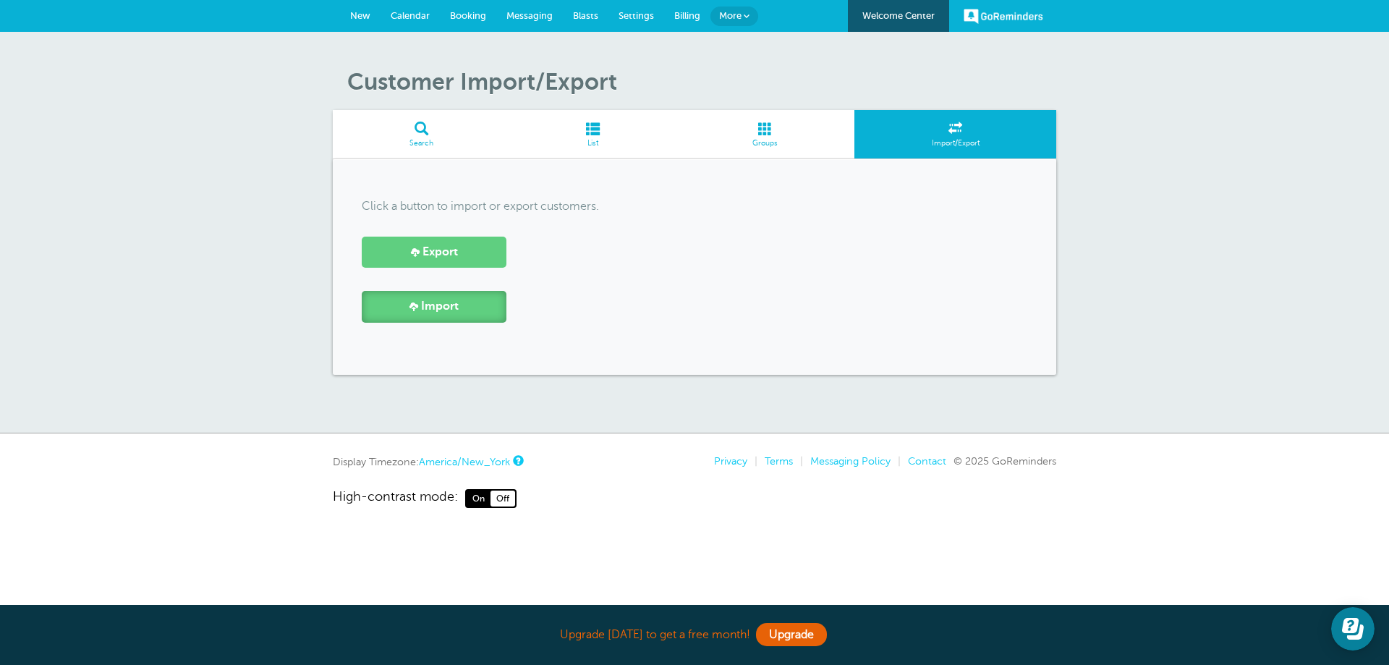
click at [458, 311] on span "Import" at bounding box center [440, 307] width 38 height 14
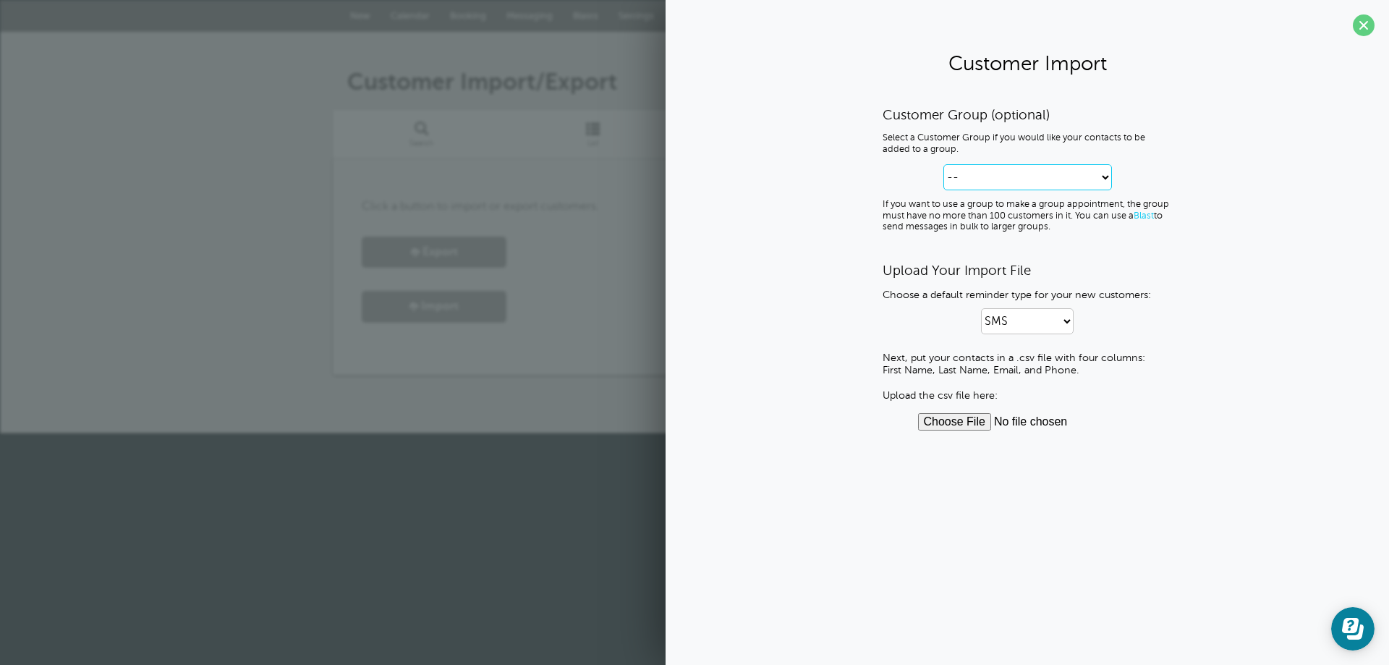
click at [1095, 183] on select "-- Create new Customer Group" at bounding box center [1027, 177] width 169 height 26
click at [860, 177] on div "Customer Group (optional) Select a Customer Group if you would like your contac…" at bounding box center [1027, 268] width 695 height 324
click at [1362, 22] on span at bounding box center [1364, 25] width 22 height 22
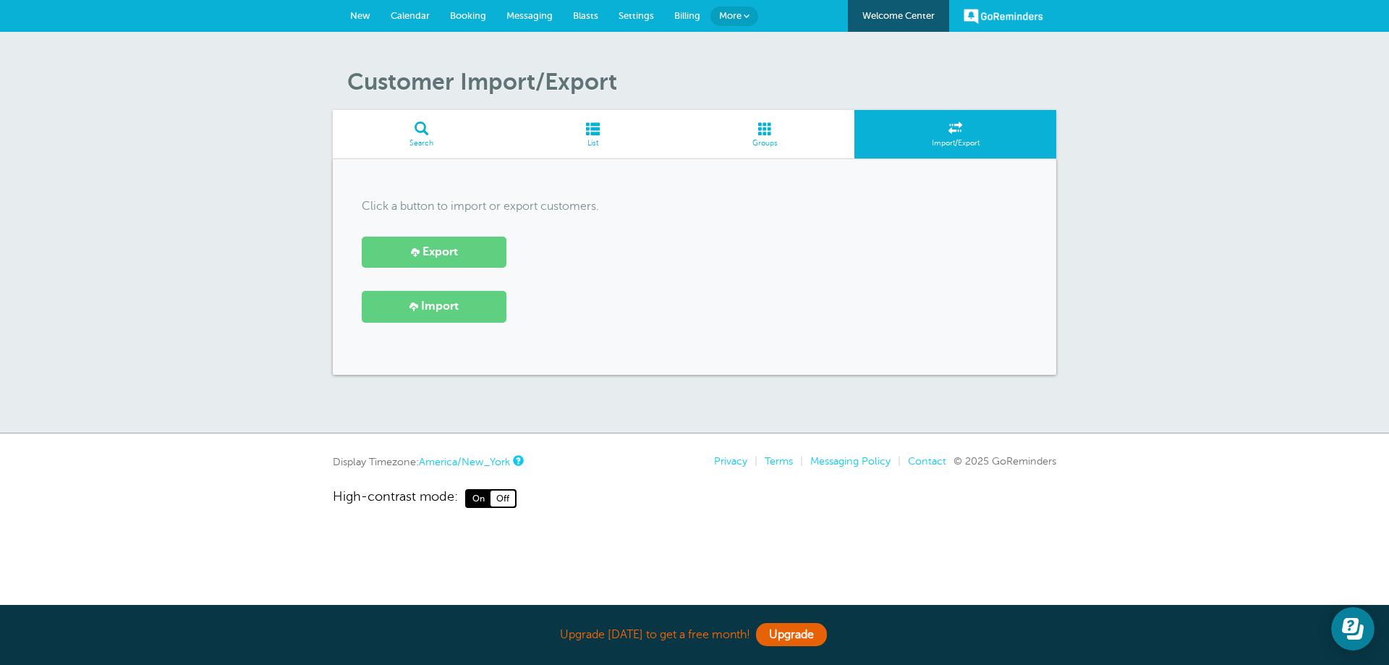
click at [625, 17] on span "Settings" at bounding box center [636, 15] width 35 height 11
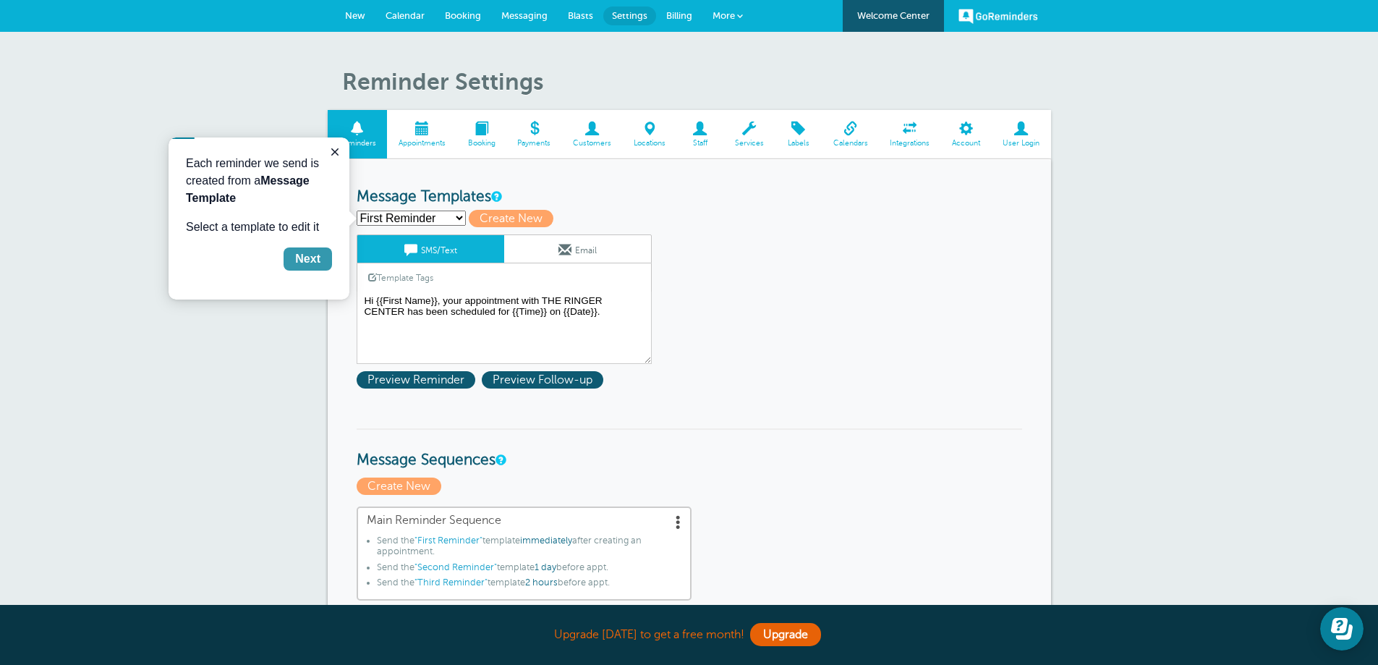
click at [298, 260] on div "Next" at bounding box center [307, 258] width 25 height 17
